Goal: Information Seeking & Learning: Check status

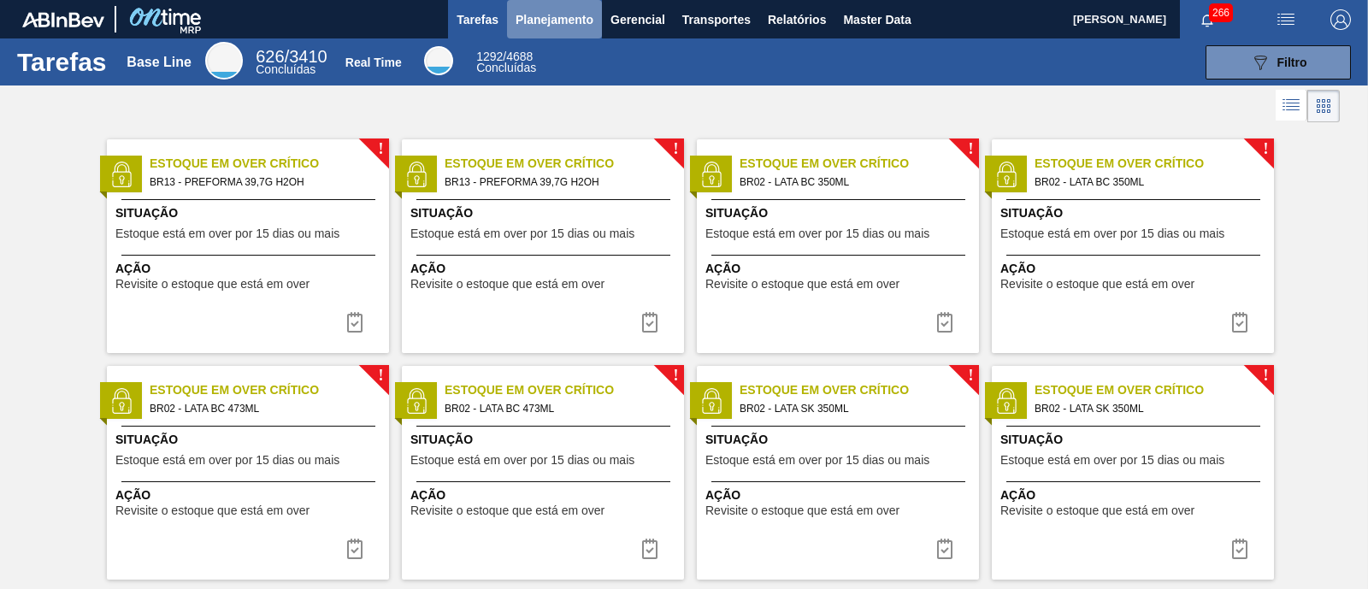
click at [590, 16] on span "Planejamento" at bounding box center [555, 19] width 78 height 21
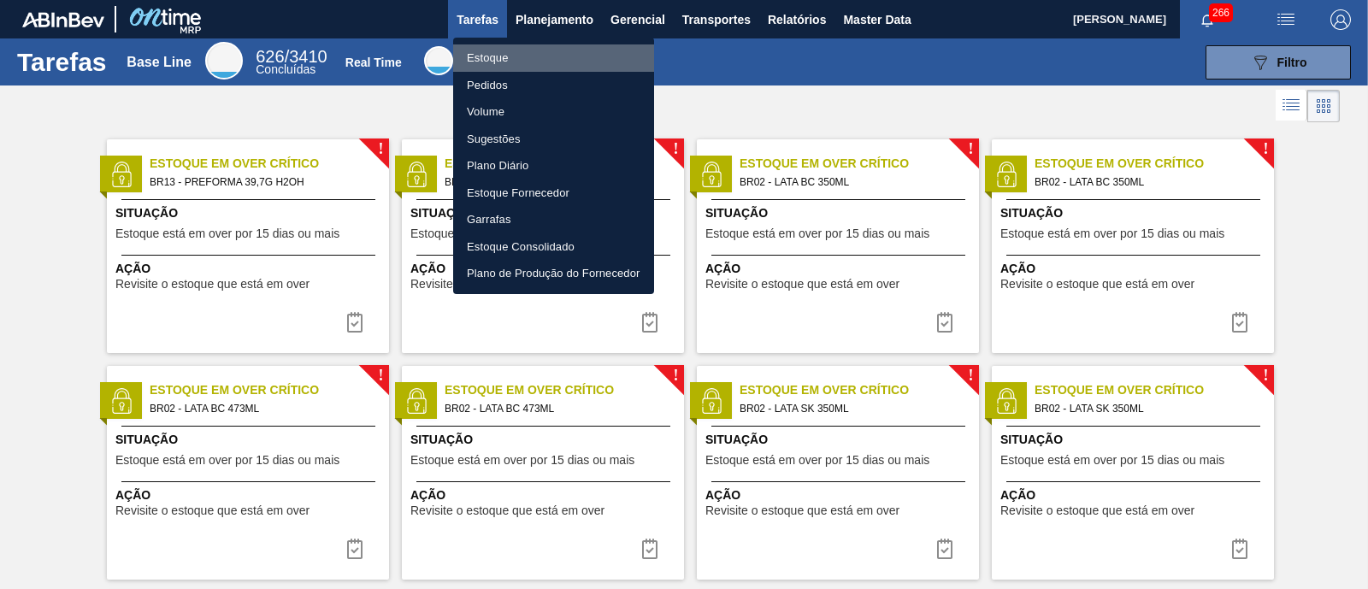
click at [510, 66] on li "Estoque" at bounding box center [553, 57] width 201 height 27
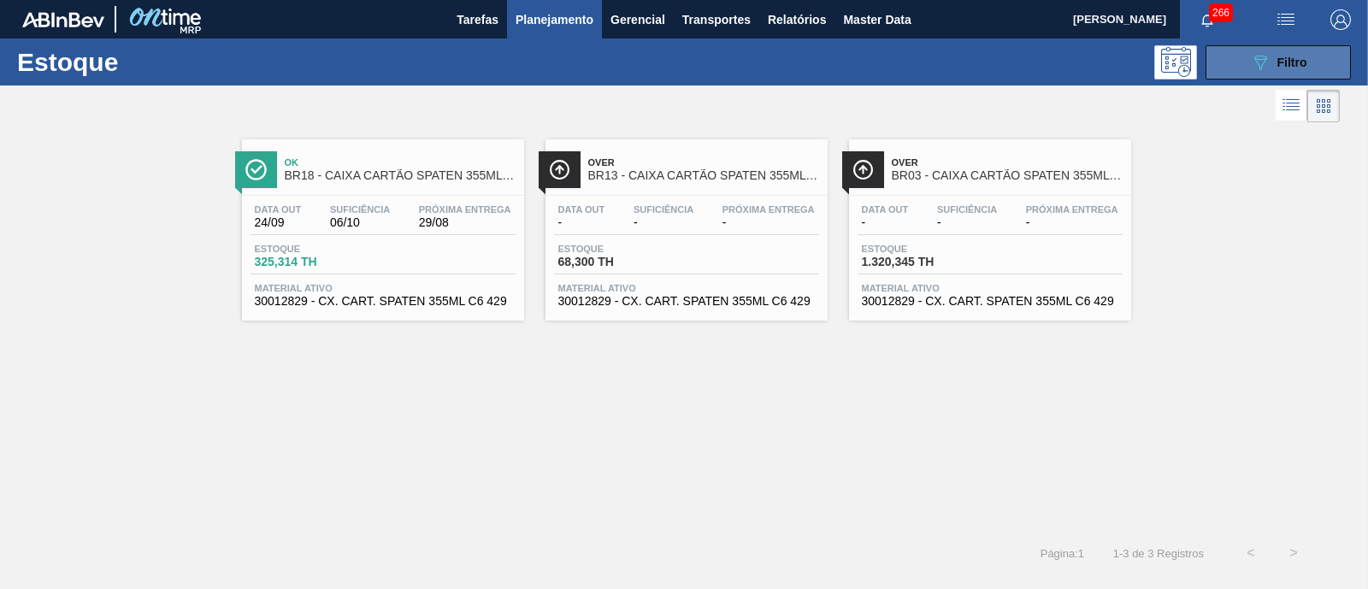
click at [1292, 65] on span "Filtro" at bounding box center [1293, 63] width 30 height 14
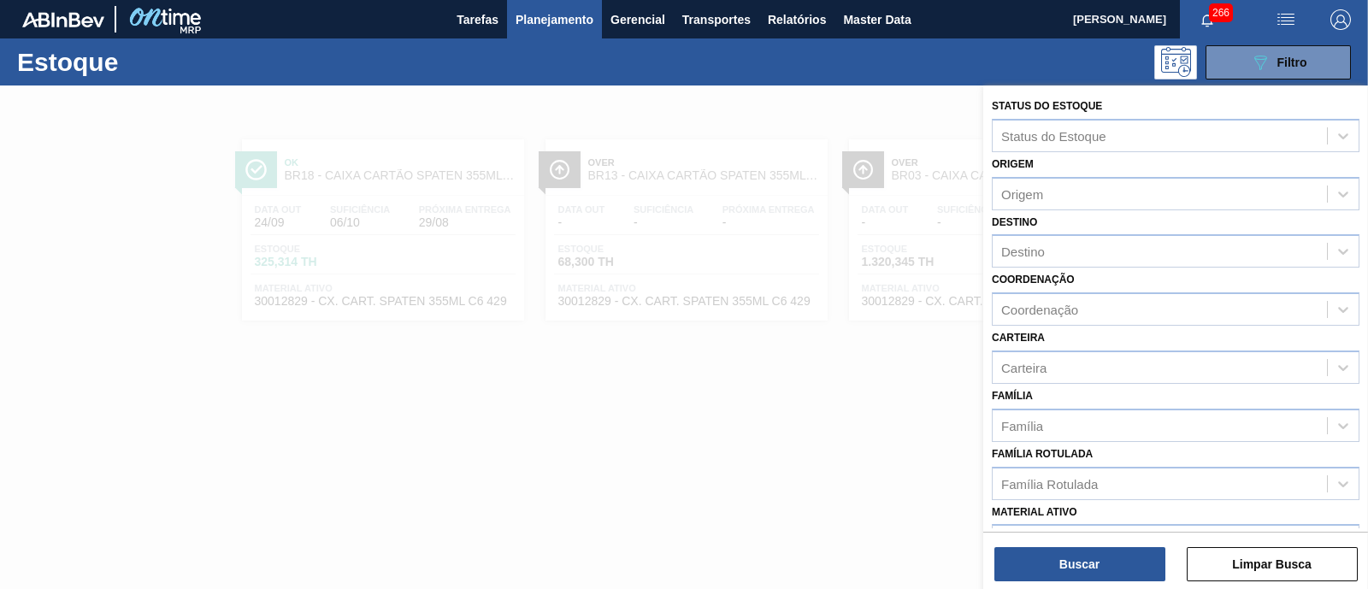
click at [864, 405] on div at bounding box center [684, 380] width 1368 height 589
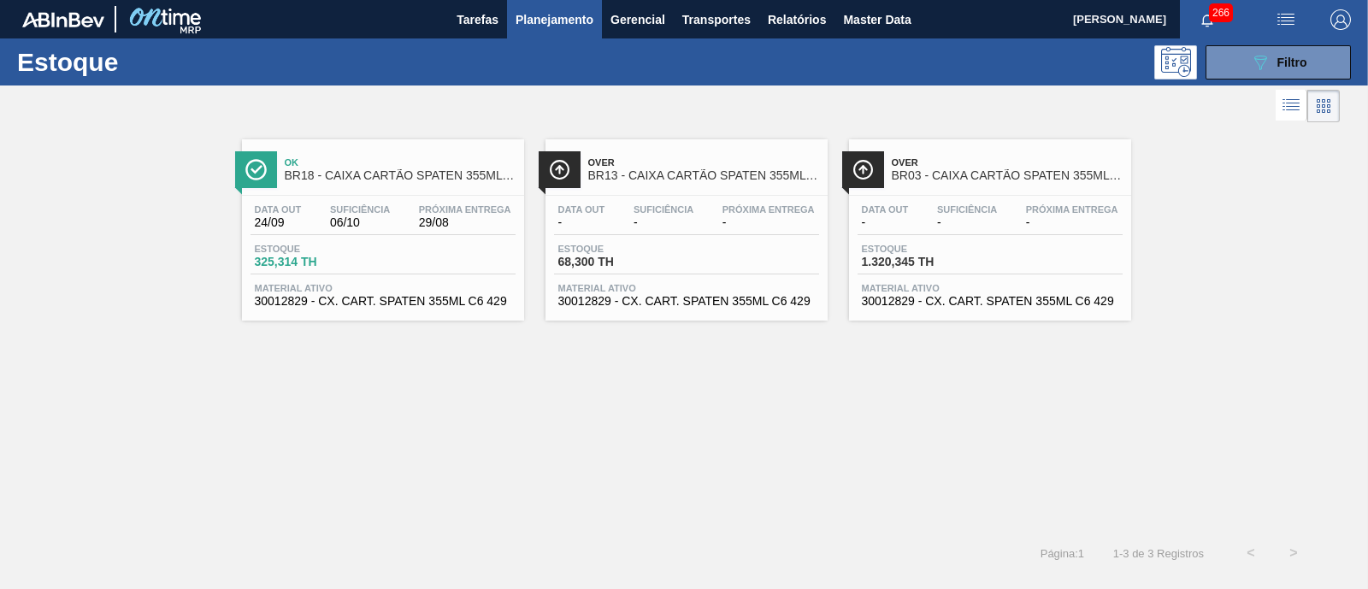
click at [599, 449] on div "Ok BR18 - CAIXA CARTÃO SPATEN 355ML STD Data out 24/09 Suficiência 06/10 Próxim…" at bounding box center [684, 329] width 1368 height 405
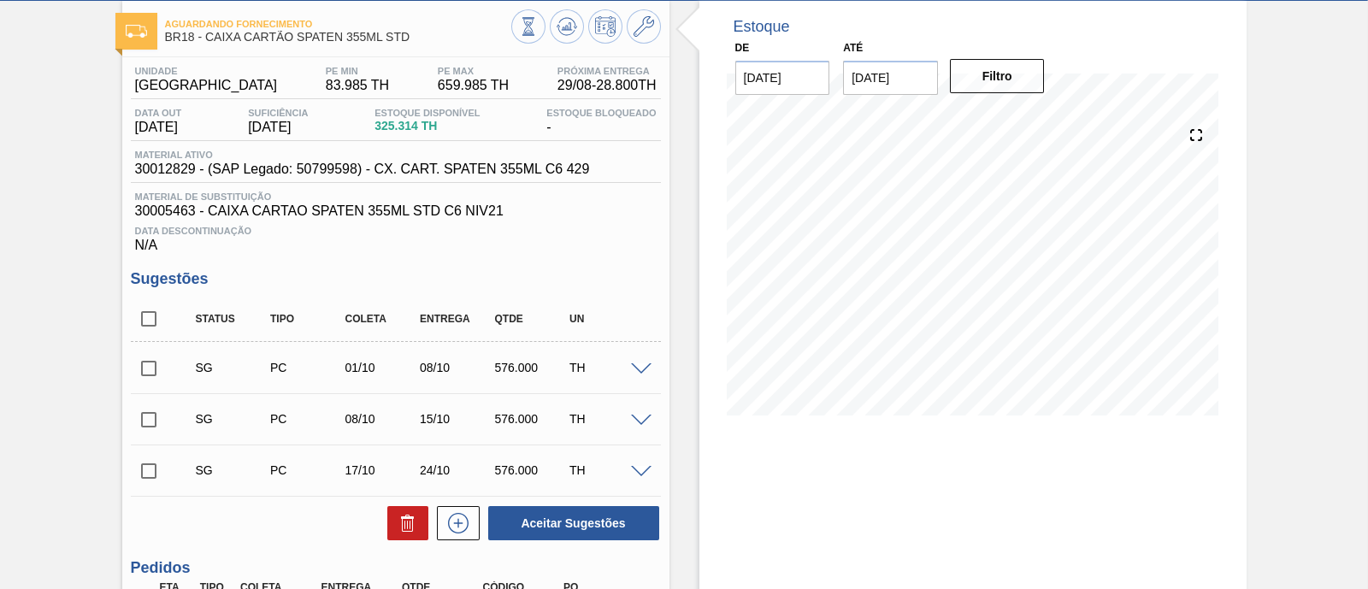
scroll to position [83, 0]
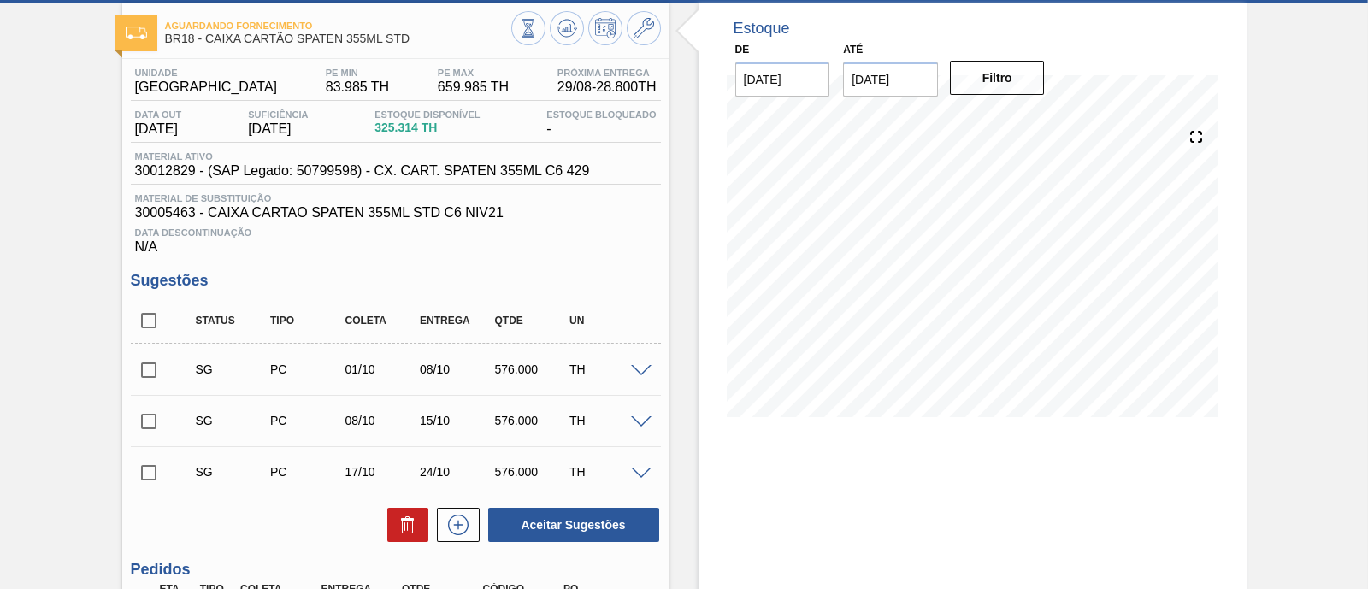
click at [535, 43] on div at bounding box center [586, 30] width 150 height 38
click at [532, 41] on button at bounding box center [528, 28] width 34 height 34
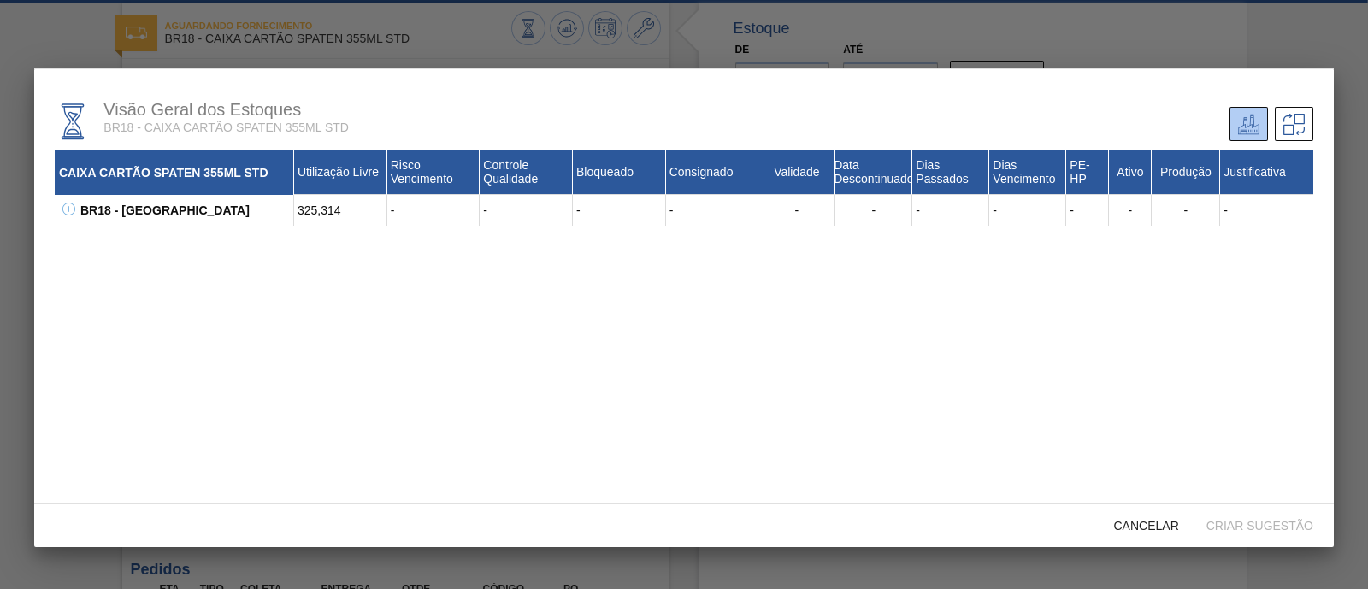
click at [73, 206] on icon at bounding box center [68, 209] width 13 height 13
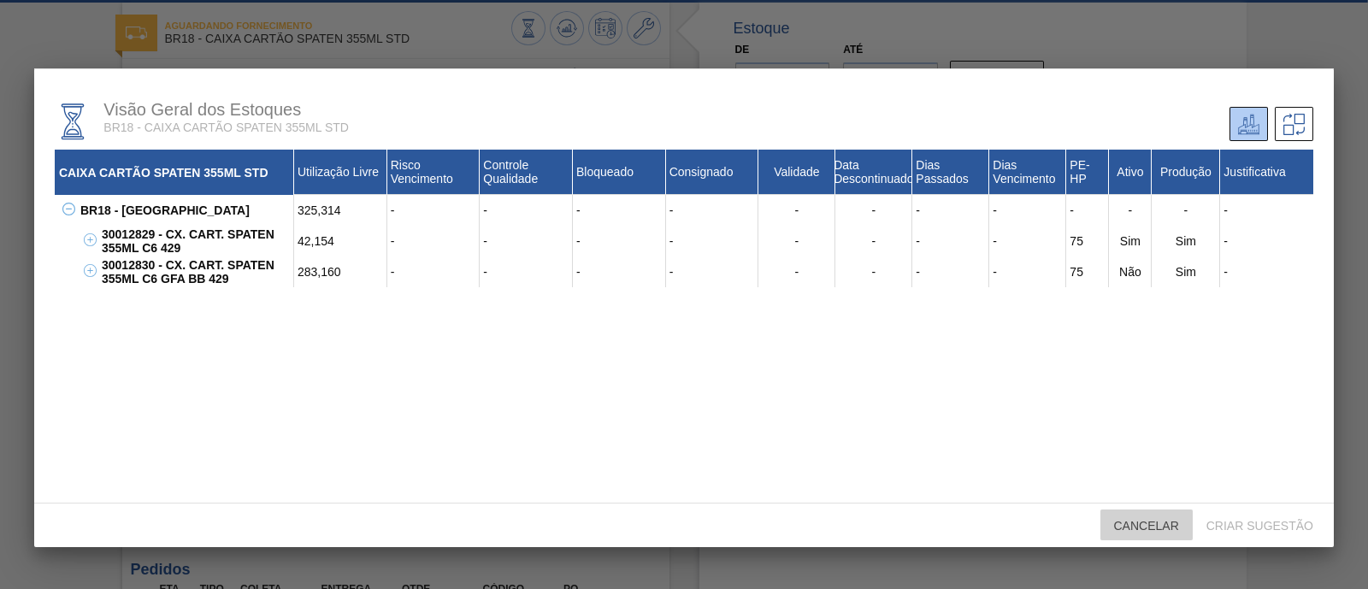
click at [1148, 530] on span "Cancelar" at bounding box center [1147, 526] width 92 height 14
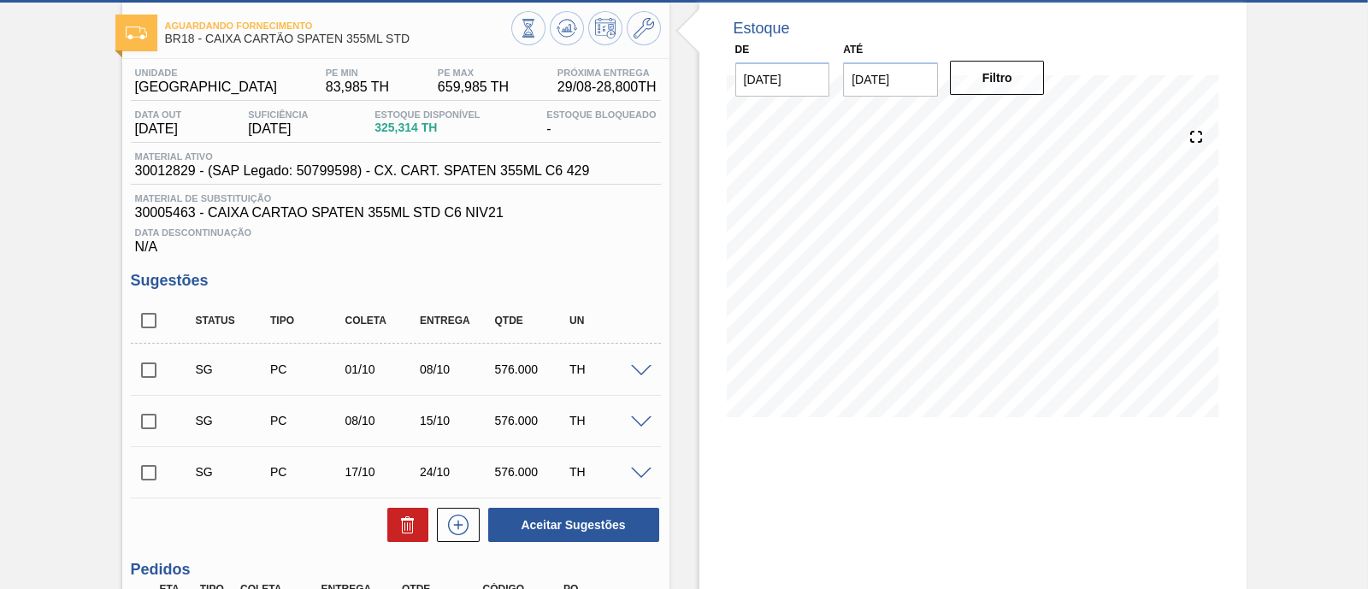
click at [535, 44] on div at bounding box center [586, 30] width 150 height 38
click at [526, 33] on icon at bounding box center [528, 28] width 19 height 19
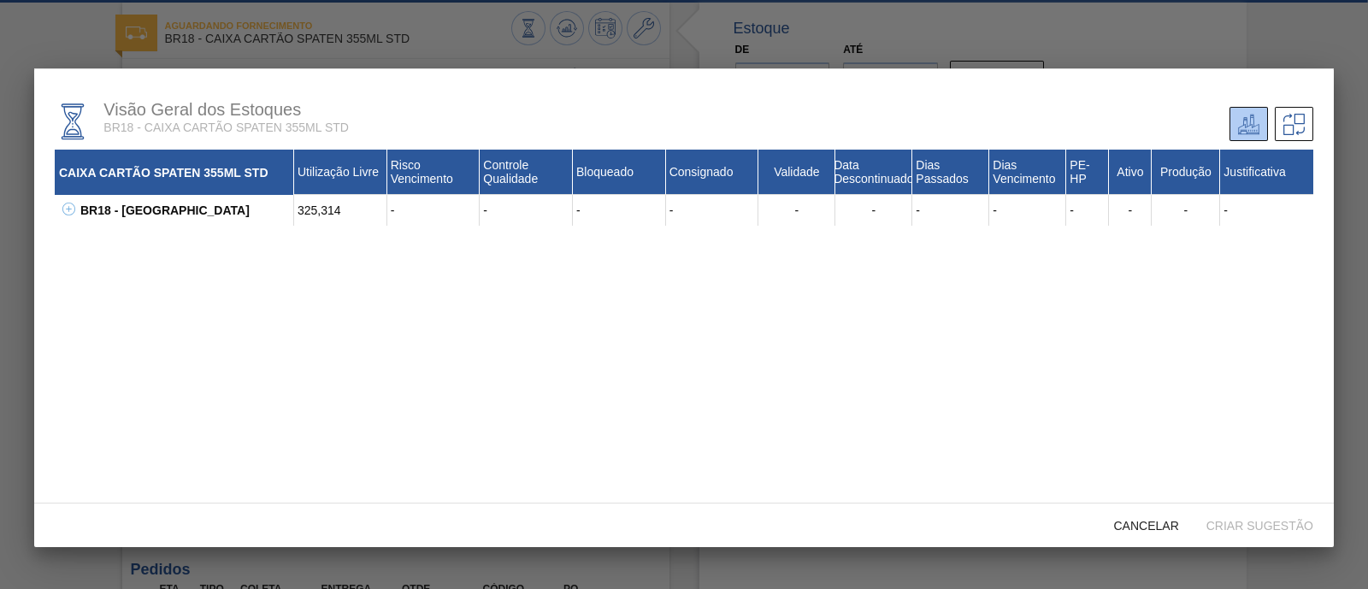
click at [72, 207] on icon at bounding box center [68, 209] width 13 height 13
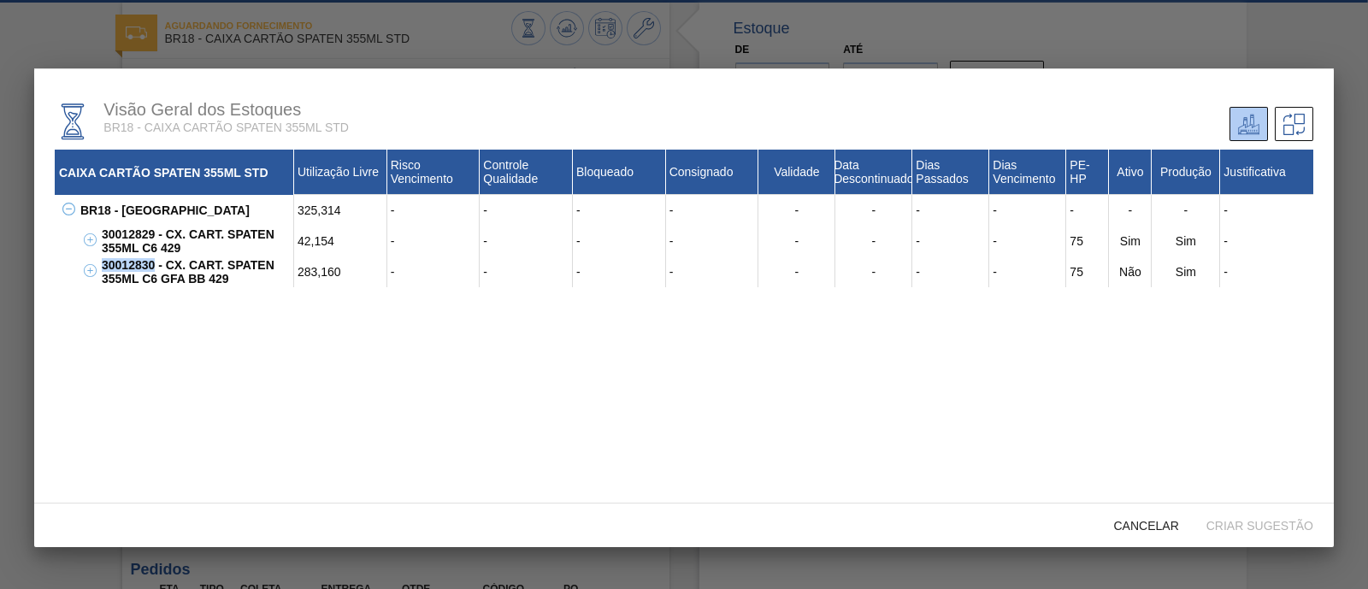
drag, startPoint x: 154, startPoint y: 267, endPoint x: 90, endPoint y: 274, distance: 64.5
click at [98, 274] on div "30012830 - CX. CART. SPATEN 355ML C6 GFA BB 429 283,160 - - - - - - - - 75 Não …" at bounding box center [706, 272] width 1216 height 31
copy div "30012830"
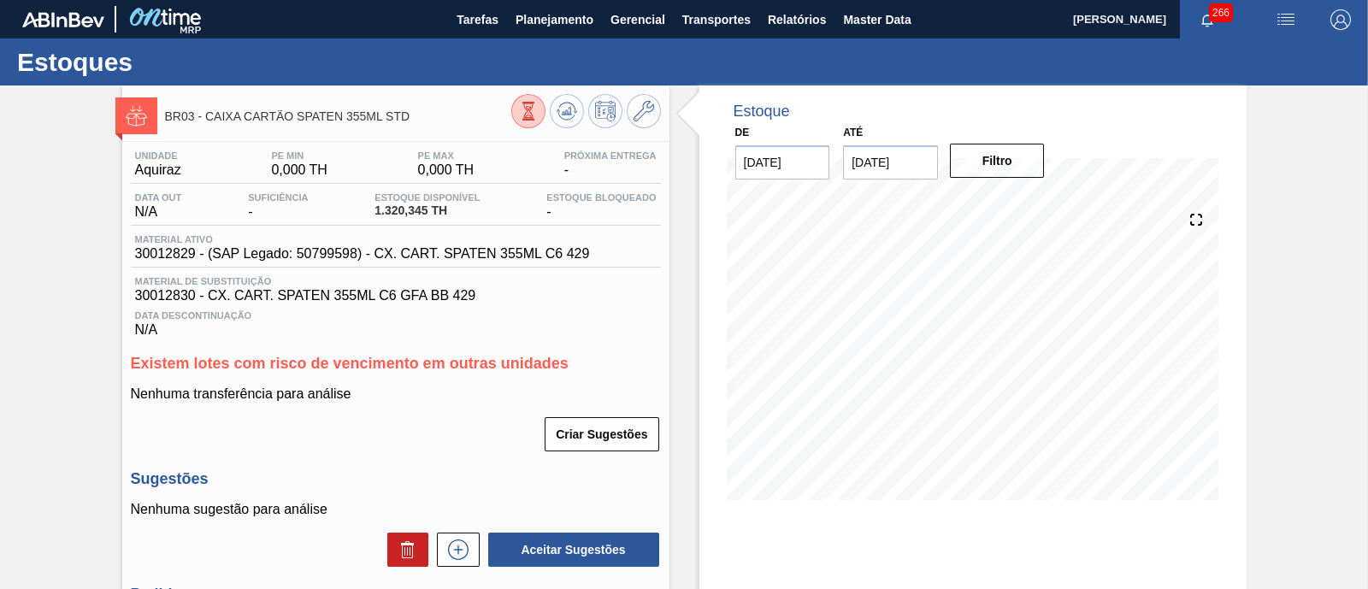
click at [771, 44] on div "Estoques" at bounding box center [684, 61] width 1368 height 47
